Goal: Task Accomplishment & Management: Manage account settings

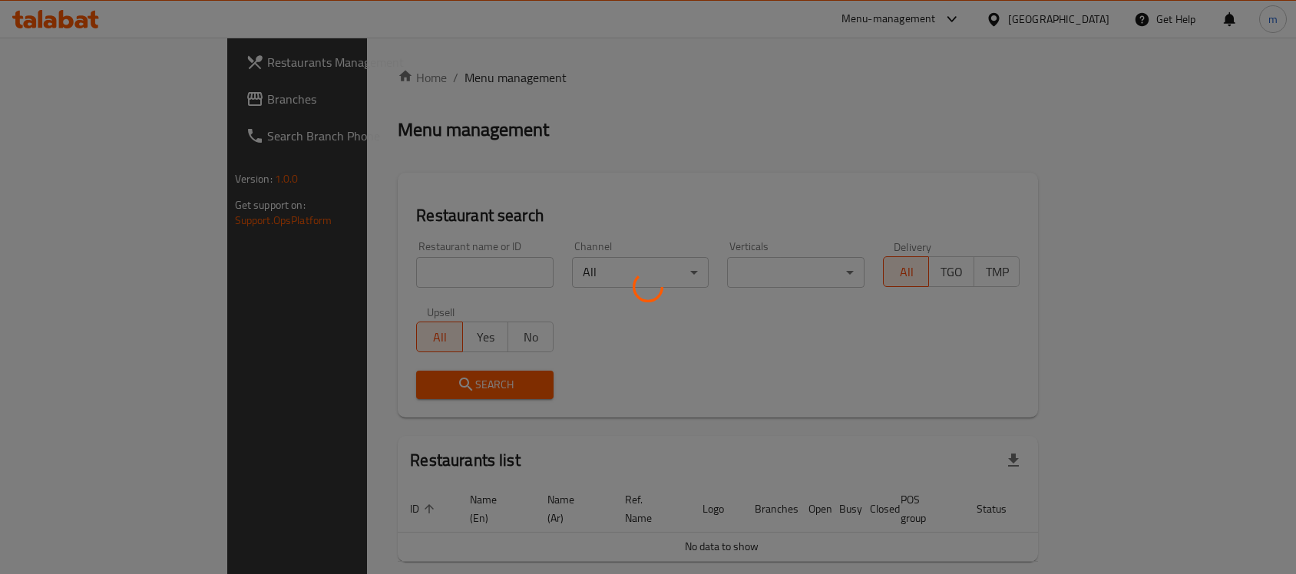
scroll to position [38, 0]
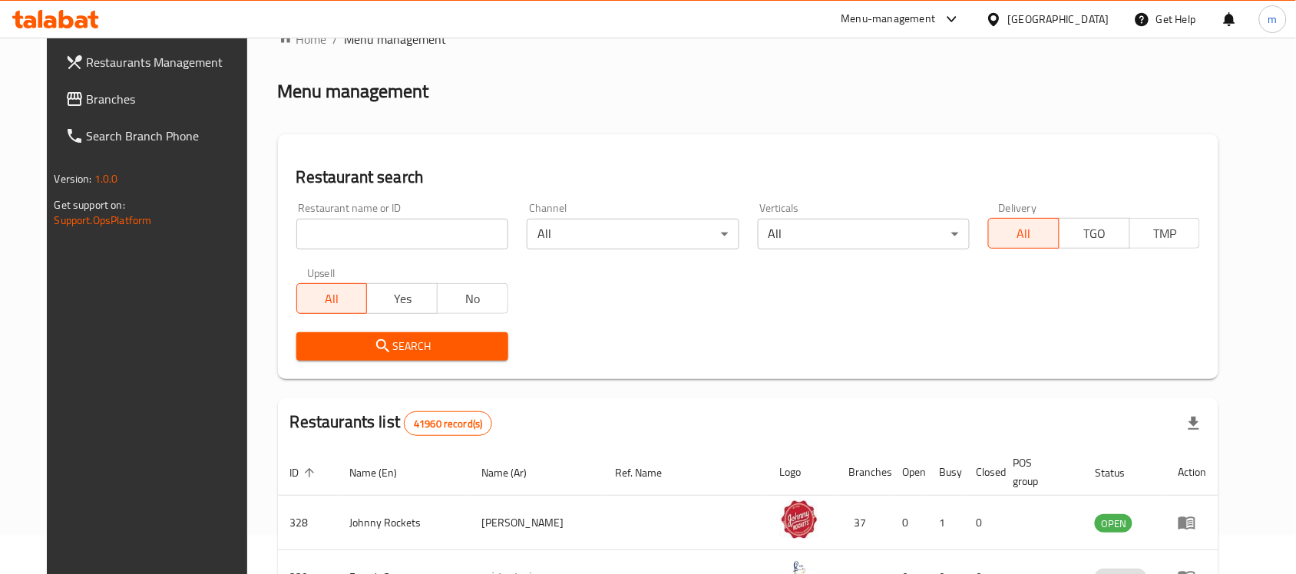
click at [79, 8] on div at bounding box center [55, 19] width 111 height 31
click at [79, 12] on icon at bounding box center [55, 19] width 87 height 18
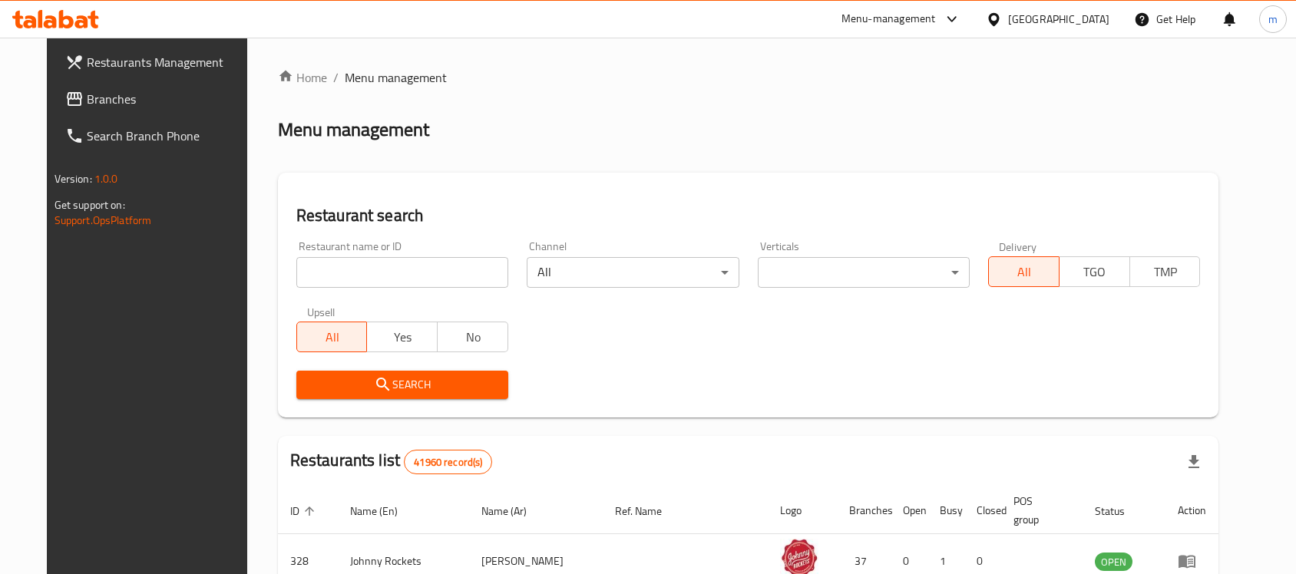
scroll to position [38, 0]
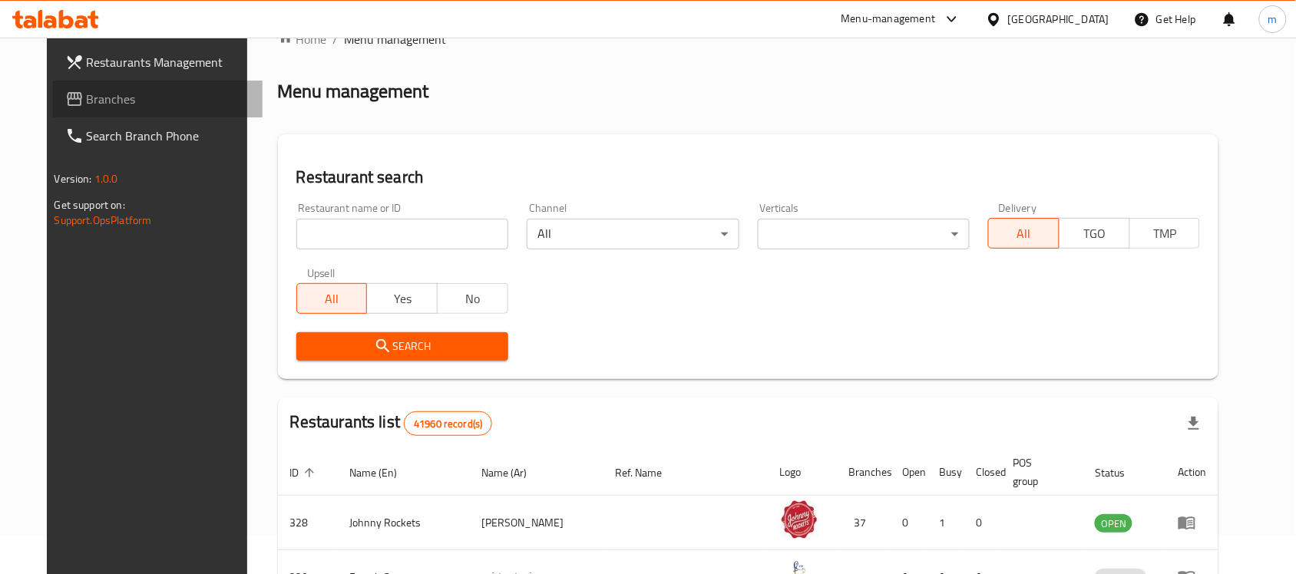
click at [96, 101] on span "Branches" at bounding box center [169, 99] width 164 height 18
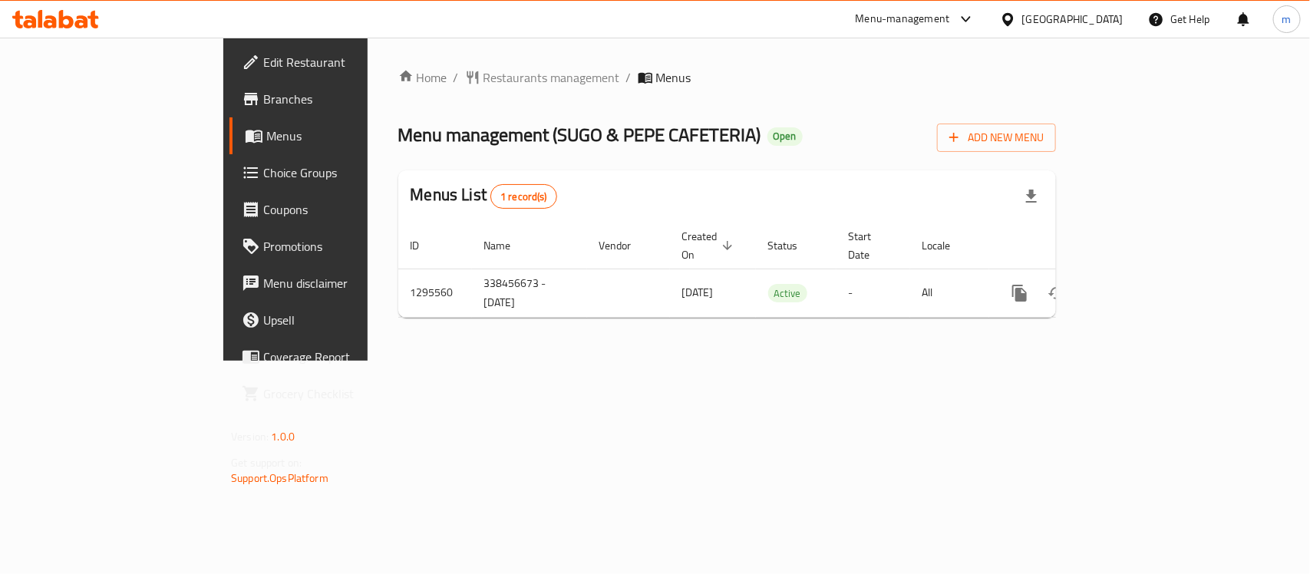
click at [263, 165] on span "Choice Groups" at bounding box center [346, 172] width 167 height 18
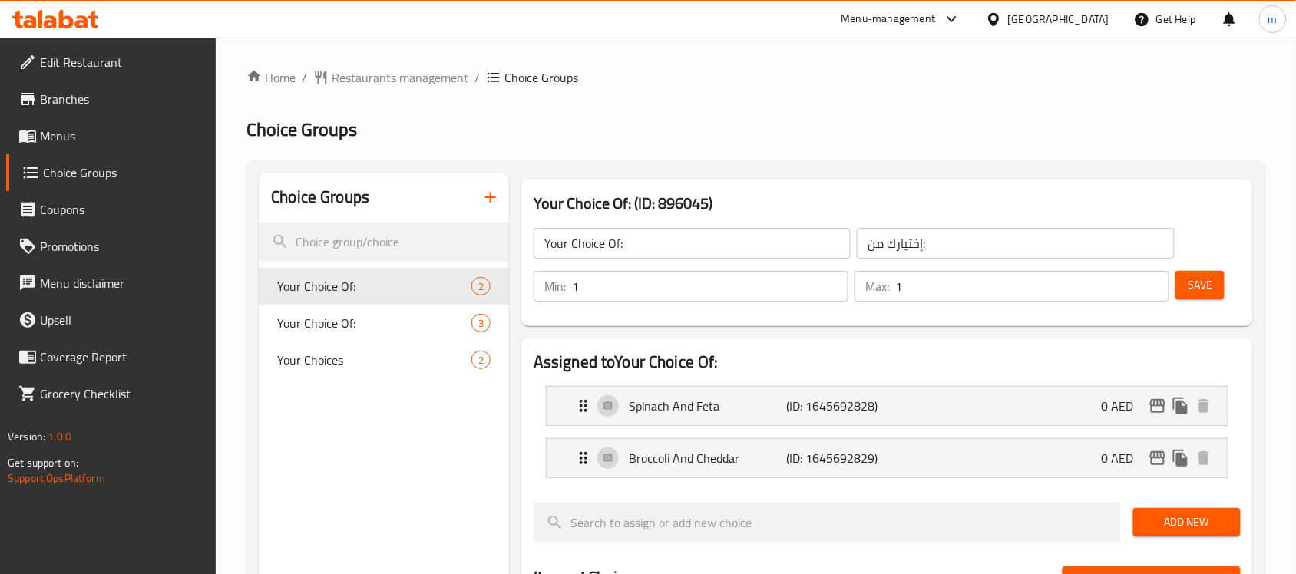
click at [826, 135] on h2 "Choice Groups" at bounding box center [755, 129] width 1019 height 25
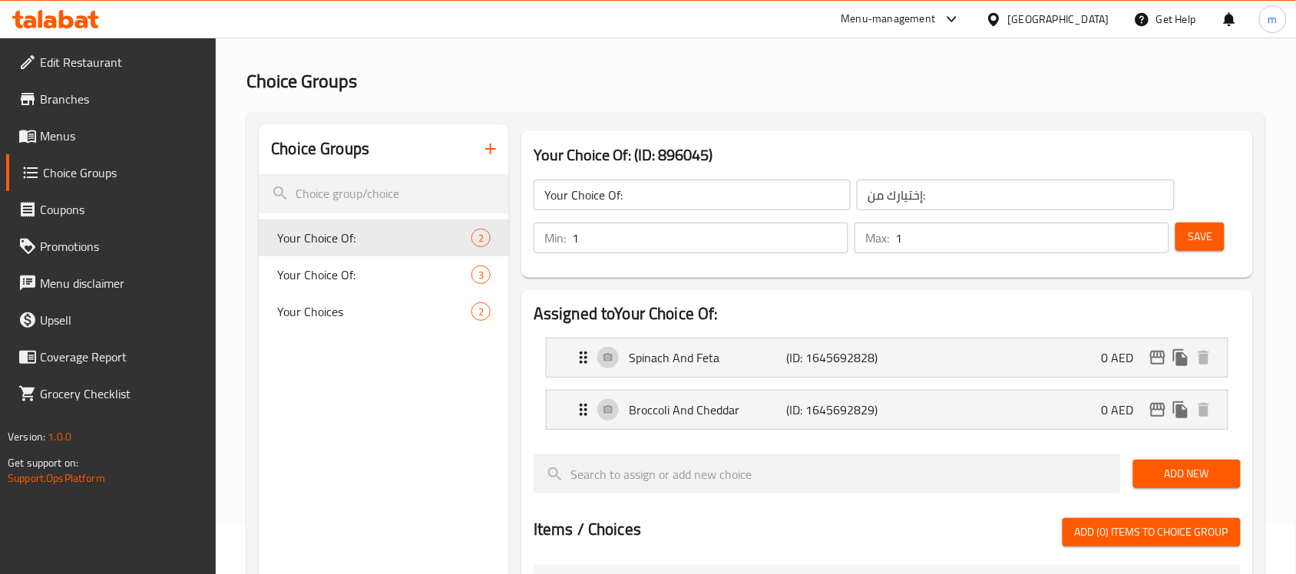
scroll to position [96, 0]
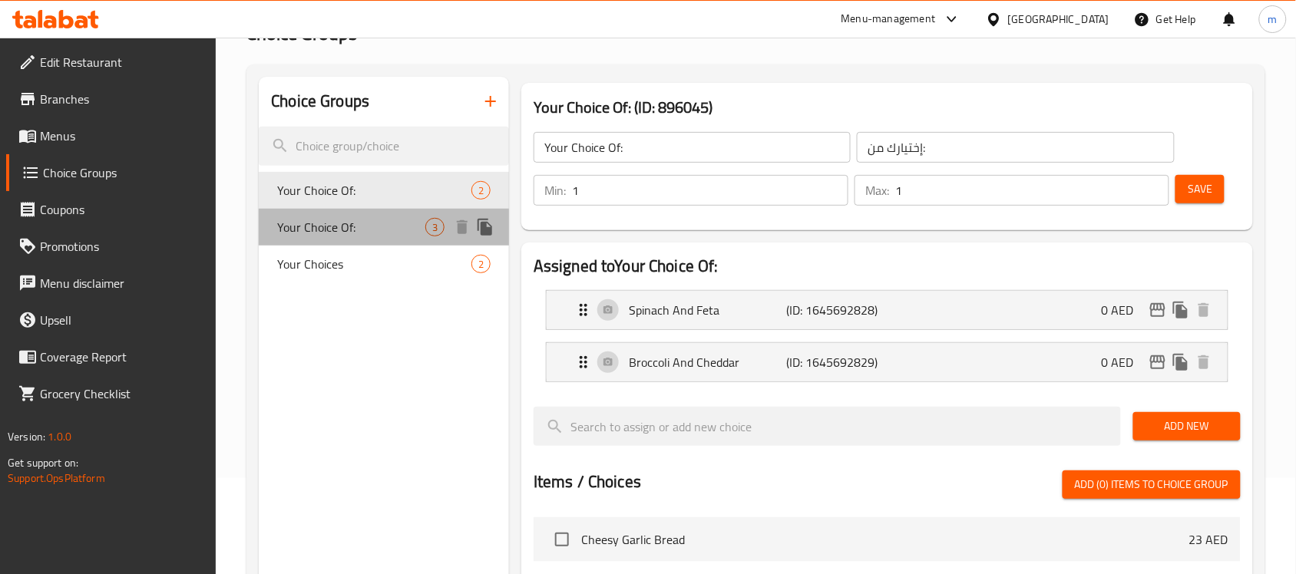
click at [377, 234] on span "Your Choice Of:" at bounding box center [351, 227] width 148 height 18
type input "Your Choice Of:"
type input "إختيارك من:"
